Goal: Information Seeking & Learning: Learn about a topic

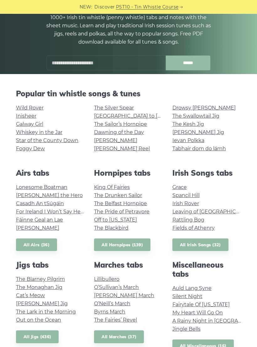
scroll to position [84, 0]
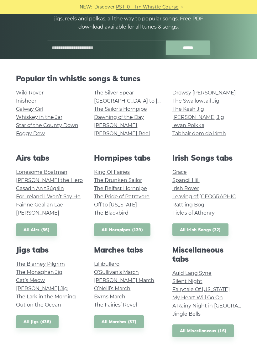
click at [201, 271] on link "Auld Lang Syne" at bounding box center [191, 273] width 39 height 6
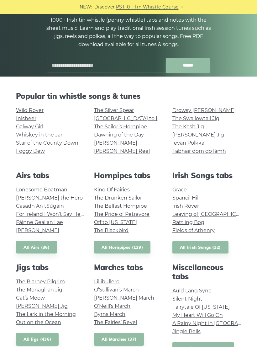
scroll to position [66, 0]
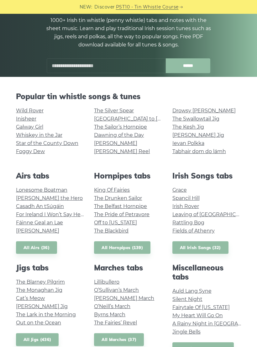
click at [205, 241] on link "All Irish Songs (32)" at bounding box center [200, 247] width 56 height 13
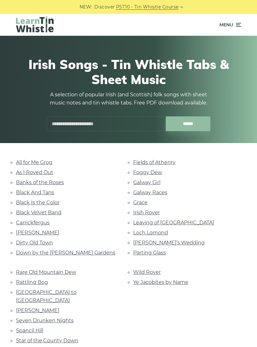
click at [41, 281] on link "Rattling Bog" at bounding box center [32, 282] width 32 height 6
click at [138, 251] on link "Parting Glass" at bounding box center [149, 253] width 33 height 6
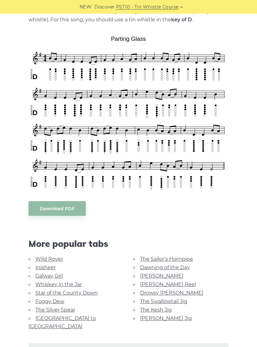
scroll to position [171, 0]
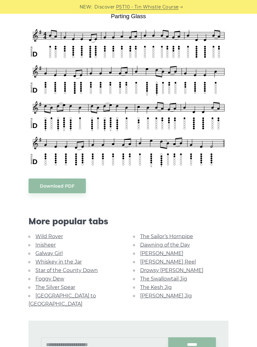
click at [58, 253] on link "Galway Girl" at bounding box center [48, 253] width 27 height 6
